Goal: Task Accomplishment & Management: Use online tool/utility

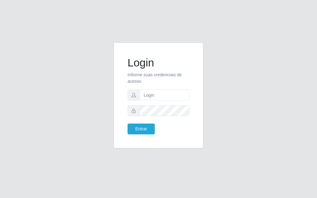
click at [177, 102] on form "Login Informe suas credenciais de acesso Entrar" at bounding box center [159, 95] width 62 height 78
click at [172, 93] on input "text" at bounding box center [165, 95] width 50 height 11
type input "[PERSON_NAME]@[PERSON_NAME]"
click at [141, 125] on button "Entrar" at bounding box center [141, 129] width 27 height 11
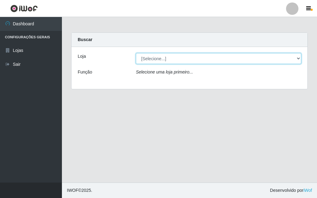
click at [299, 63] on select "[Selecione...] Divino Fogão" at bounding box center [218, 58] width 165 height 11
select select "499"
click at [136, 53] on select "[Selecione...] Divino Fogão" at bounding box center [218, 58] width 165 height 11
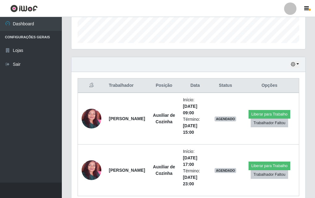
scroll to position [180, 0]
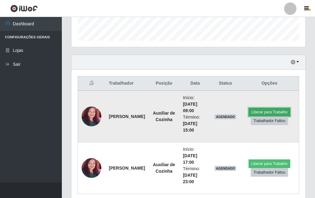
click at [259, 112] on button "Liberar para Trabalho" at bounding box center [270, 112] width 42 height 9
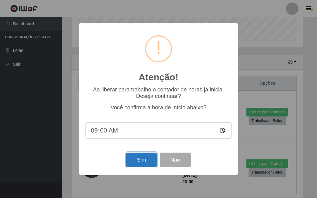
click at [130, 161] on button "Sim" at bounding box center [141, 160] width 30 height 15
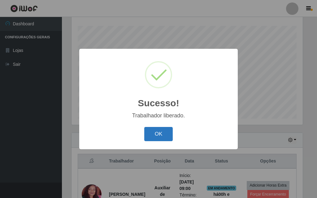
click at [167, 133] on button "OK" at bounding box center [158, 134] width 29 height 15
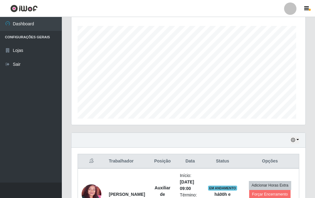
scroll to position [128, 234]
